Goal: Information Seeking & Learning: Learn about a topic

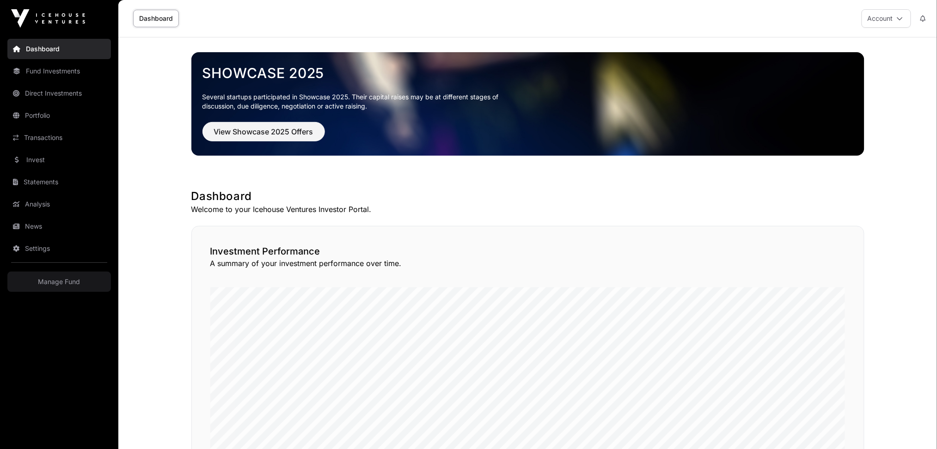
click at [60, 93] on link "Direct Investments" at bounding box center [59, 93] width 104 height 20
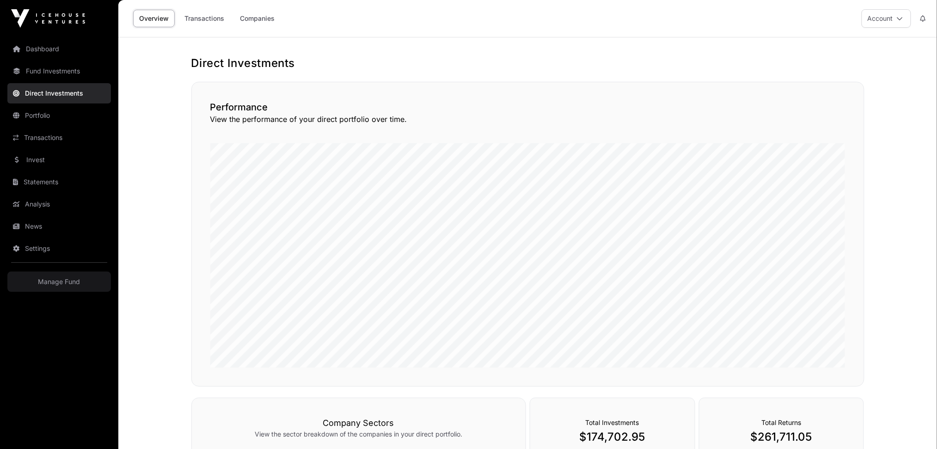
click at [248, 20] on link "Companies" at bounding box center [257, 19] width 47 height 18
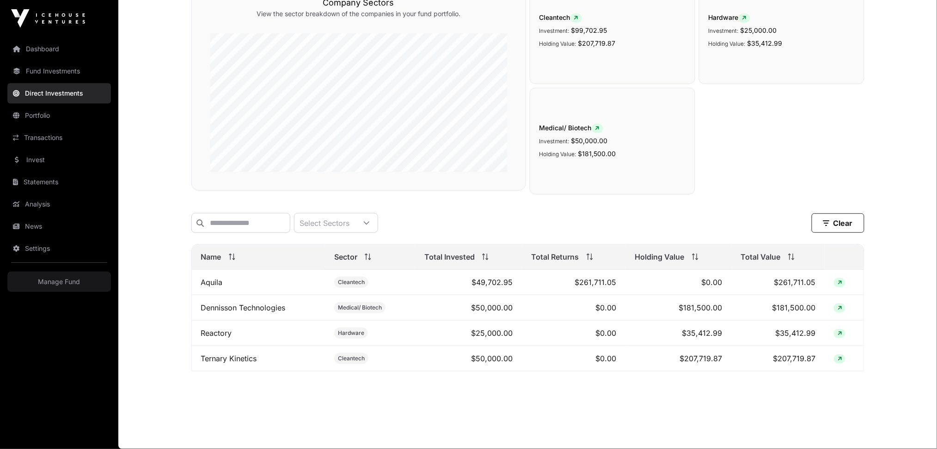
scroll to position [114, 0]
click at [252, 309] on link "Dennisson Technologies" at bounding box center [243, 307] width 85 height 9
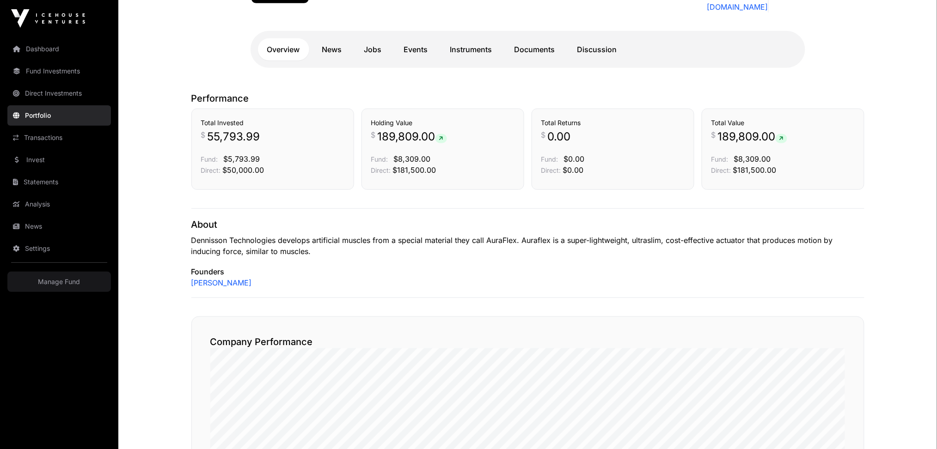
scroll to position [123, 0]
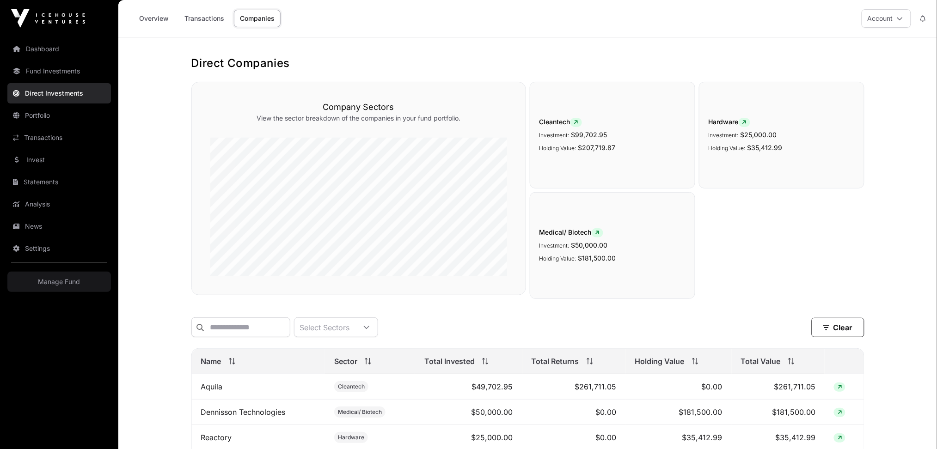
click at [64, 77] on link "Fund Investments" at bounding box center [59, 71] width 104 height 20
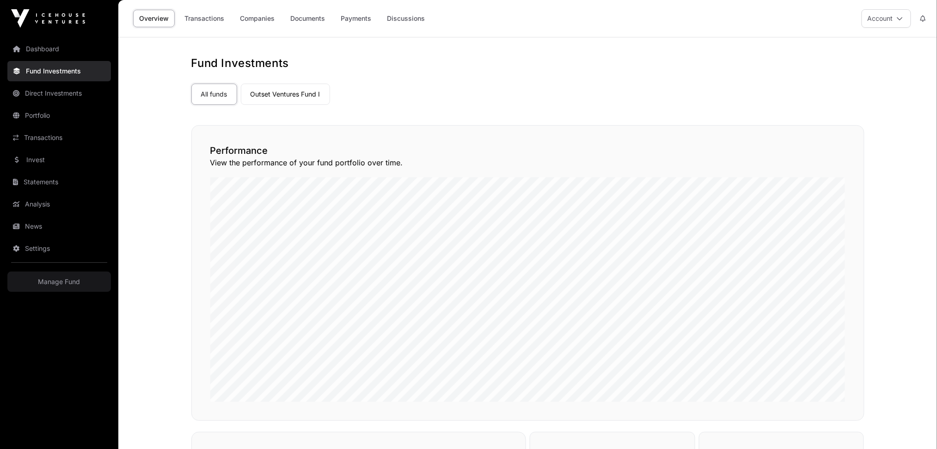
click at [269, 95] on link "Outset Ventures Fund I" at bounding box center [285, 94] width 89 height 21
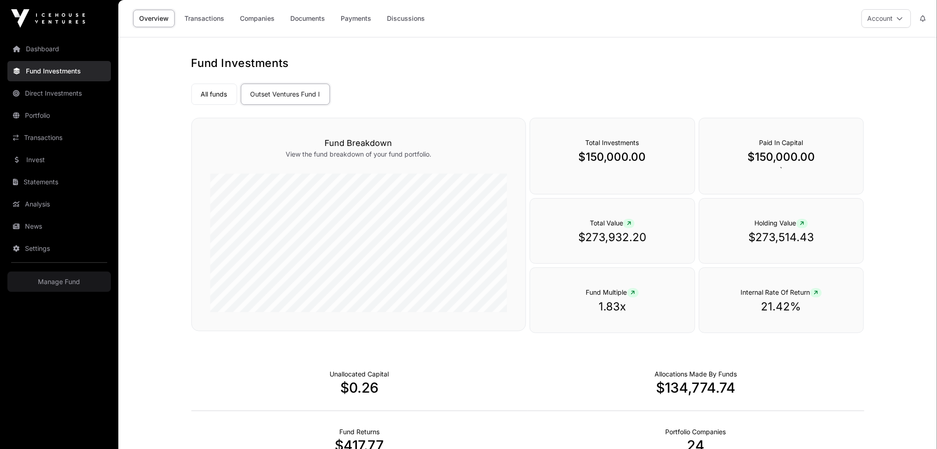
click at [258, 16] on link "Companies" at bounding box center [257, 19] width 47 height 18
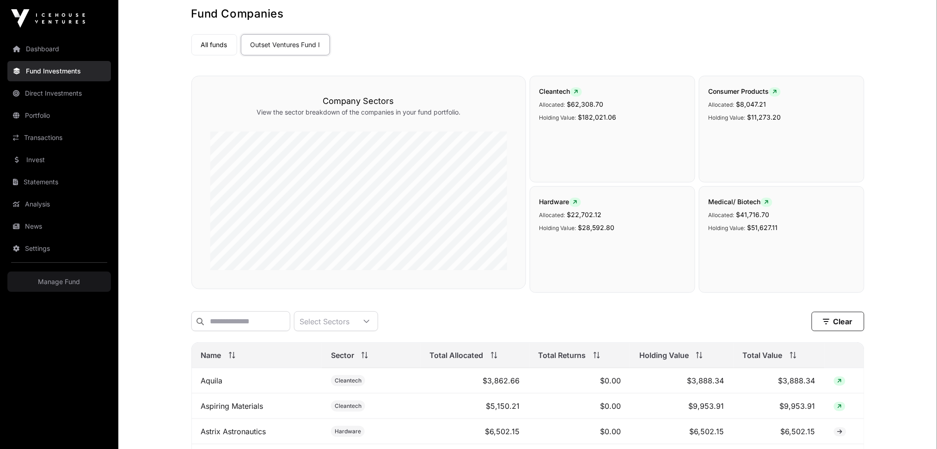
scroll to position [246, 0]
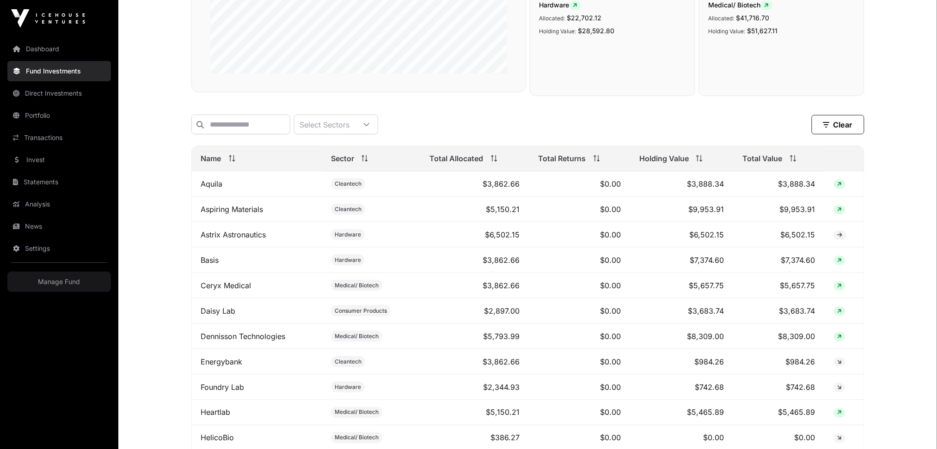
click at [786, 162] on span at bounding box center [791, 158] width 10 height 6
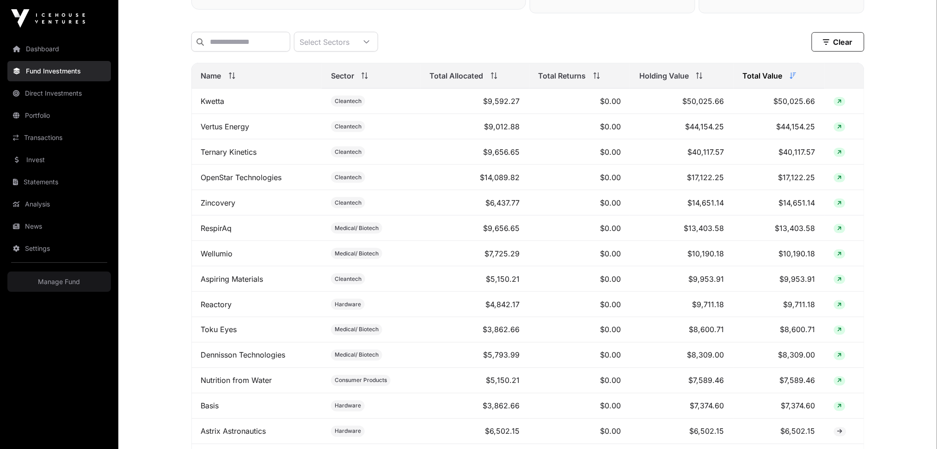
scroll to position [308, 0]
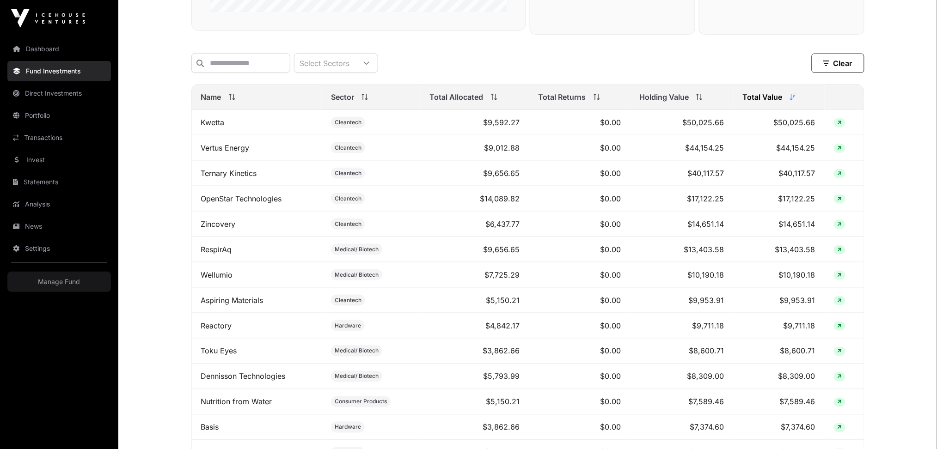
click at [259, 203] on link "OpenStar Technologies" at bounding box center [241, 198] width 81 height 9
